Goal: Task Accomplishment & Management: Manage account settings

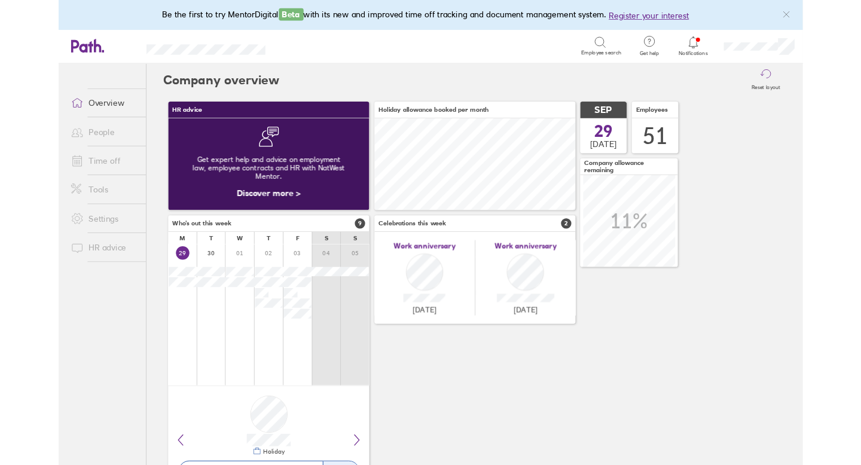
scroll to position [597742, 597615]
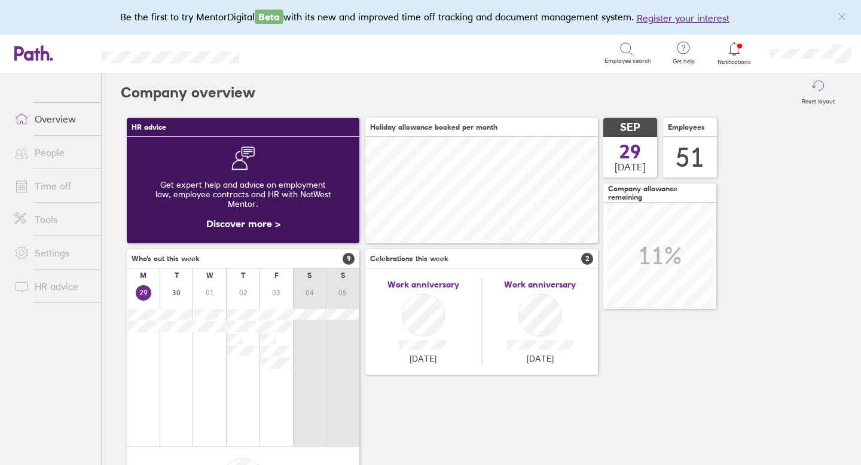
click at [736, 47] on icon at bounding box center [734, 49] width 14 height 14
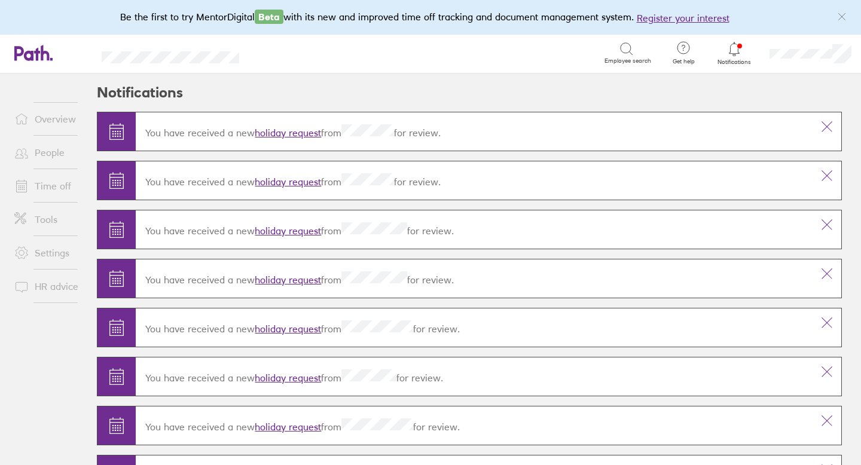
click at [306, 132] on link "holiday request" at bounding box center [288, 133] width 66 height 12
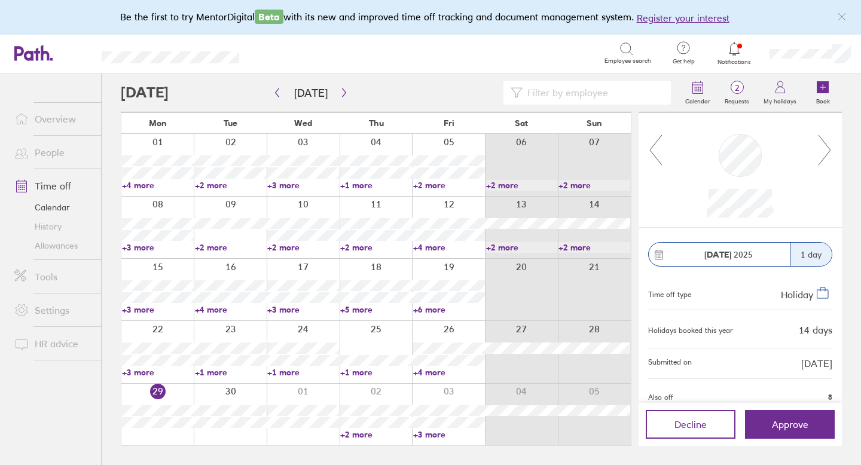
click at [827, 148] on icon at bounding box center [824, 150] width 15 height 32
click at [797, 420] on span "Approve" at bounding box center [790, 424] width 36 height 11
click at [817, 152] on div at bounding box center [740, 170] width 154 height 96
click at [784, 424] on span "Approve" at bounding box center [790, 424] width 36 height 11
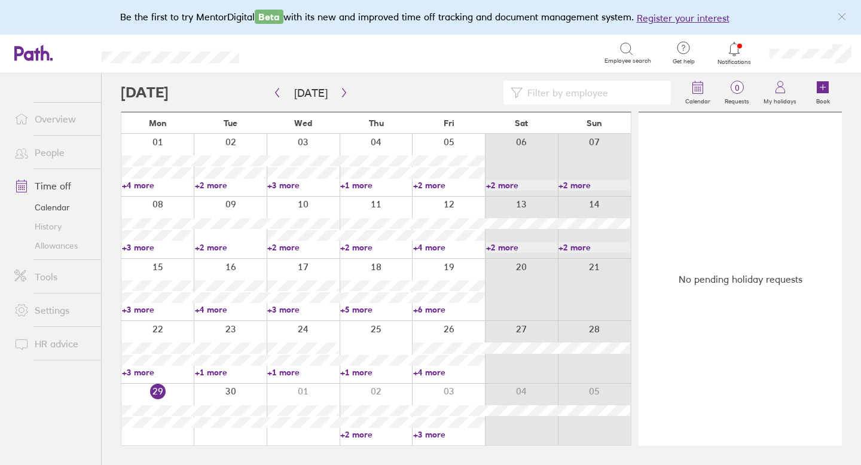
click at [53, 248] on link "Allowances" at bounding box center [53, 245] width 96 height 19
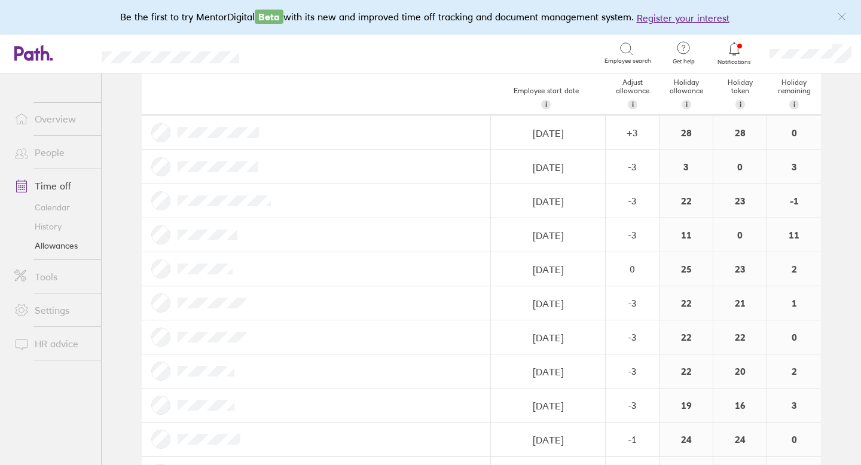
scroll to position [280, 0]
